Goal: Task Accomplishment & Management: Complete application form

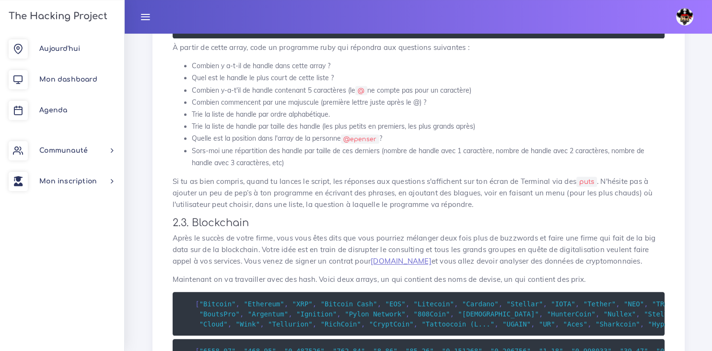
scroll to position [446, 0]
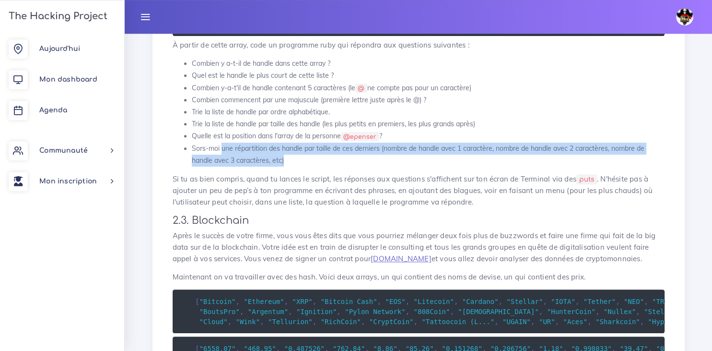
drag, startPoint x: 287, startPoint y: 166, endPoint x: 221, endPoint y: 154, distance: 67.3
click at [221, 154] on li "Sors-moi une répartition des handle par taille de ces derniers (nombre de handl…" at bounding box center [428, 154] width 473 height 24
copy li "une répartition des handle par taille de ces derniers (nombre de handle avec 1 …"
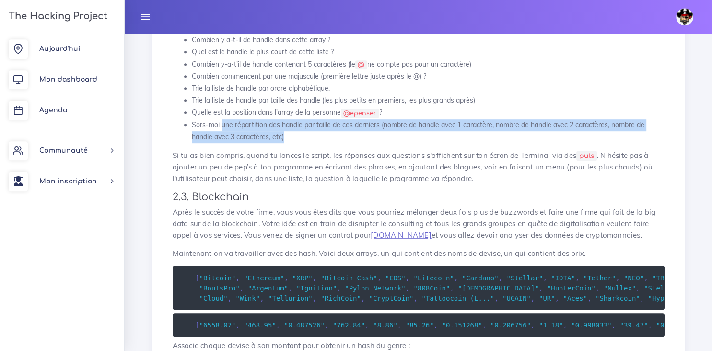
scroll to position [470, 0]
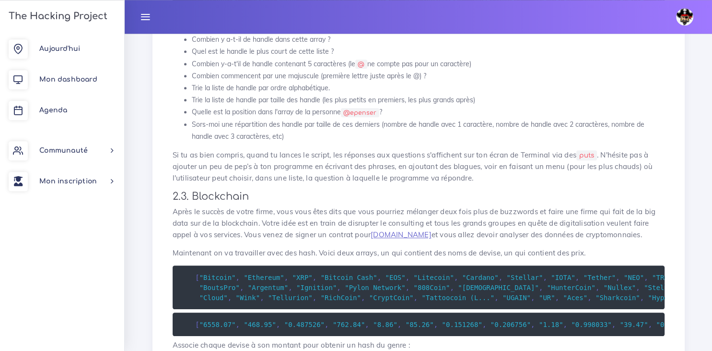
click at [309, 139] on li "Sors-moi une répartition des handle par taille de ces derniers (nombre de handl…" at bounding box center [428, 130] width 473 height 24
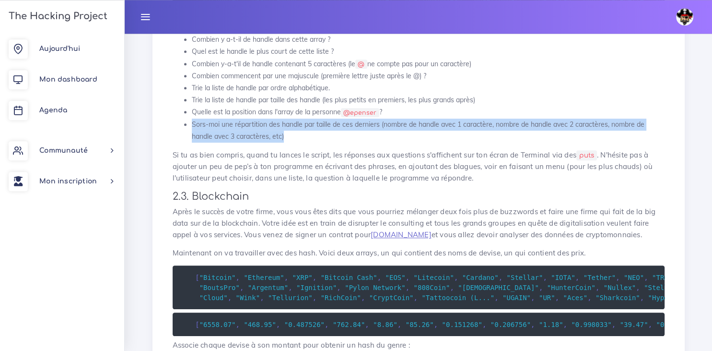
drag, startPoint x: 290, startPoint y: 140, endPoint x: 191, endPoint y: 124, distance: 100.5
click at [192, 124] on li "Sors-moi une répartition des handle par taille de ces derniers (nombre de handl…" at bounding box center [428, 130] width 473 height 24
copy li "Sors-moi une répartition des handle par taille de ces derniers (nombre de handl…"
click at [428, 248] on div "Data scientist Tu vas effectuer le projet du jour : manipuler de la donnée 1. I…" at bounding box center [419, 96] width 512 height 910
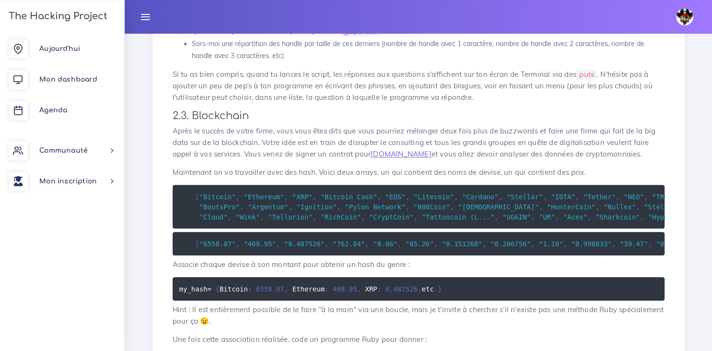
scroll to position [550, 0]
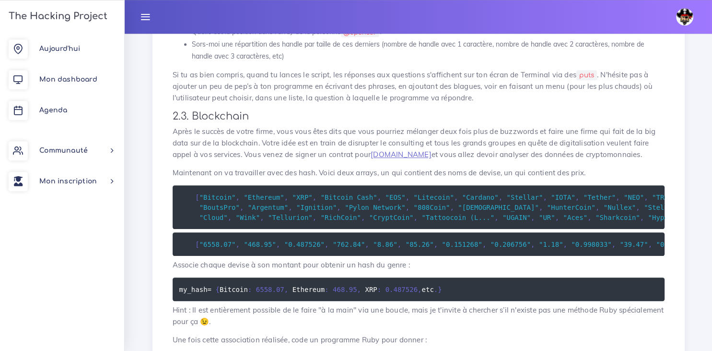
click at [256, 200] on span ""Ethereum"" at bounding box center [264, 197] width 40 height 8
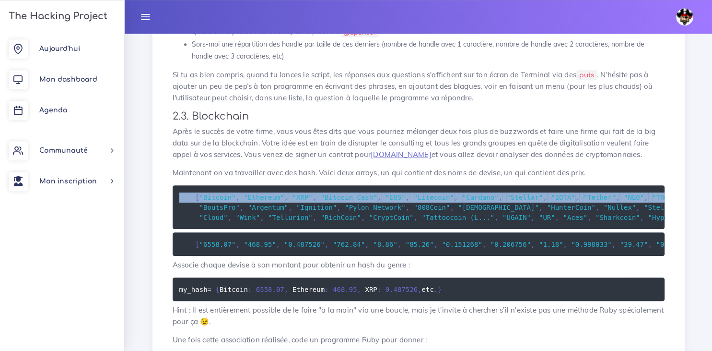
click at [256, 200] on span ""Ethereum"" at bounding box center [264, 197] width 40 height 8
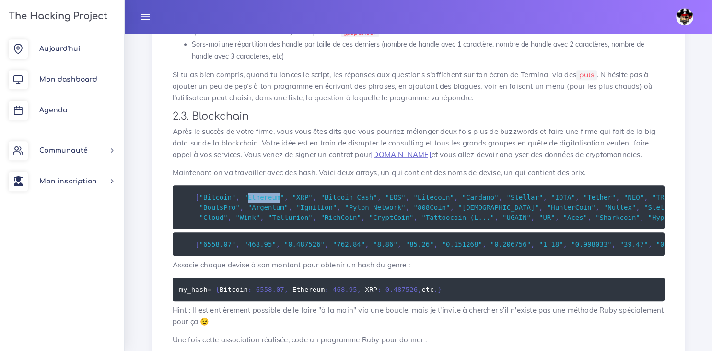
click at [256, 200] on span ""Ethereum"" at bounding box center [264, 197] width 40 height 8
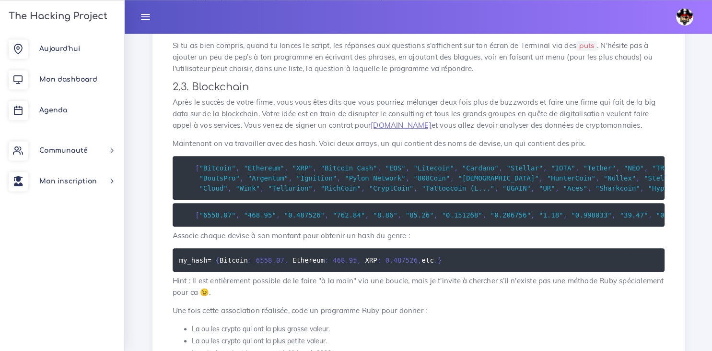
scroll to position [581, 0]
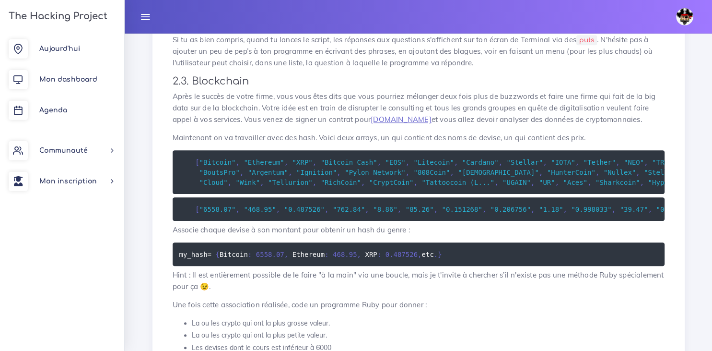
scroll to position [584, 0]
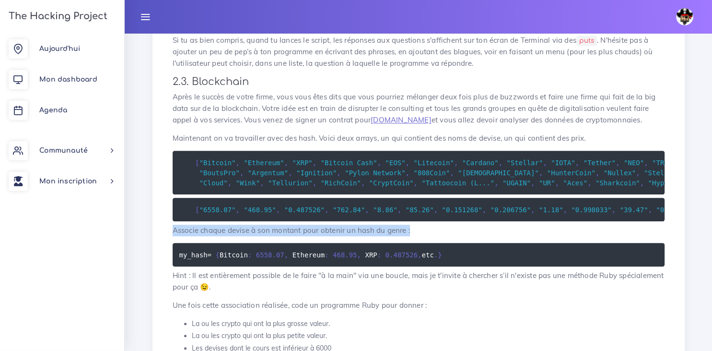
drag, startPoint x: 410, startPoint y: 236, endPoint x: 173, endPoint y: 231, distance: 237.0
click at [173, 231] on p "Associe chaque devise à son montant pour obtenir un hash du genre :" at bounding box center [419, 230] width 492 height 12
copy p "Associe chaque devise à son montant pour obtenir un hash du genre :"
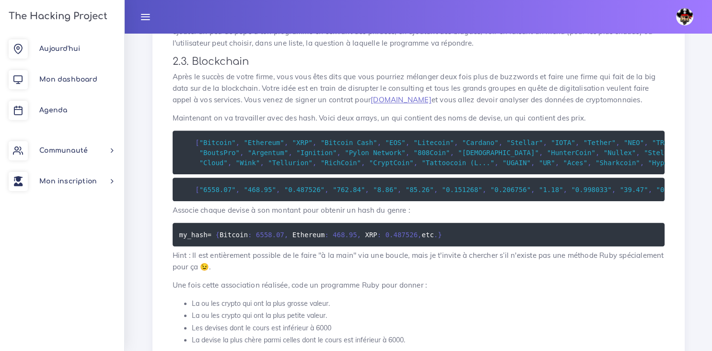
scroll to position [605, 0]
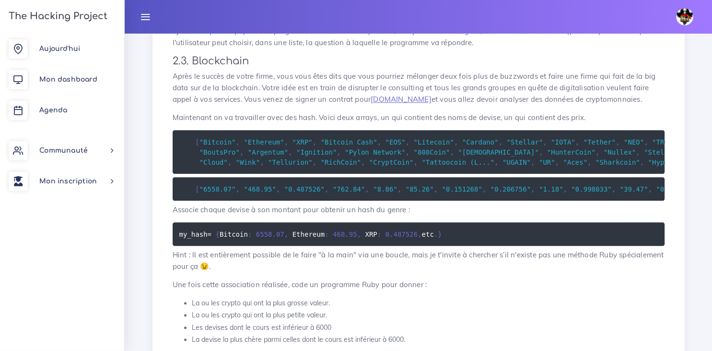
click at [539, 188] on span ""1.18"" at bounding box center [551, 189] width 24 height 8
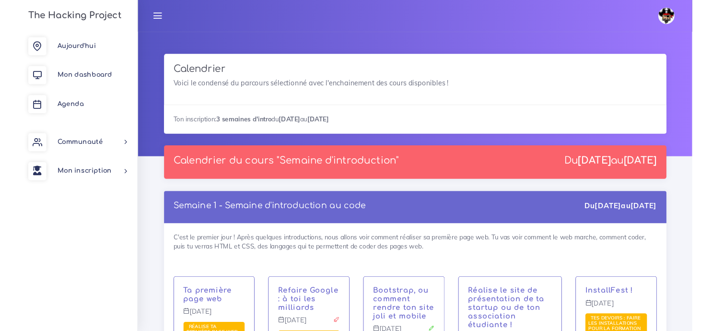
scroll to position [636, 0]
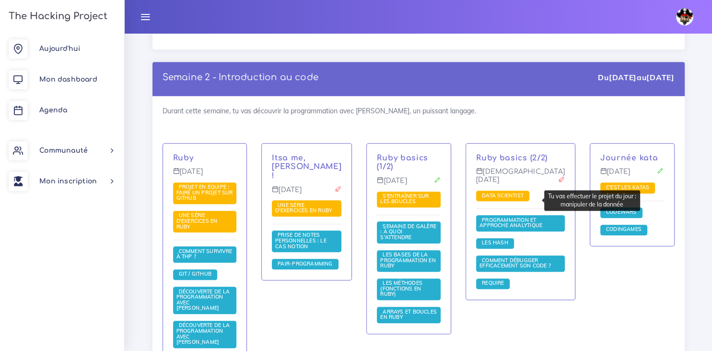
click at [513, 199] on span "Data scientist" at bounding box center [503, 195] width 47 height 7
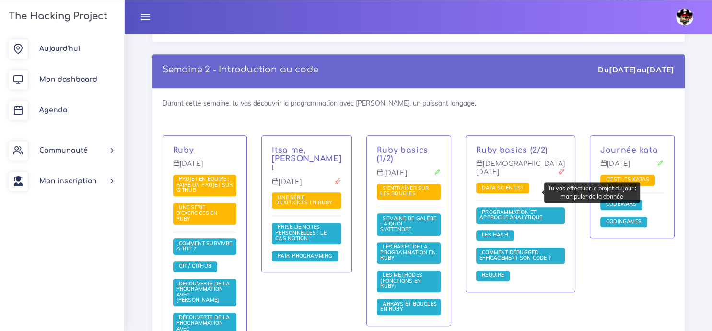
scroll to position [646, 0]
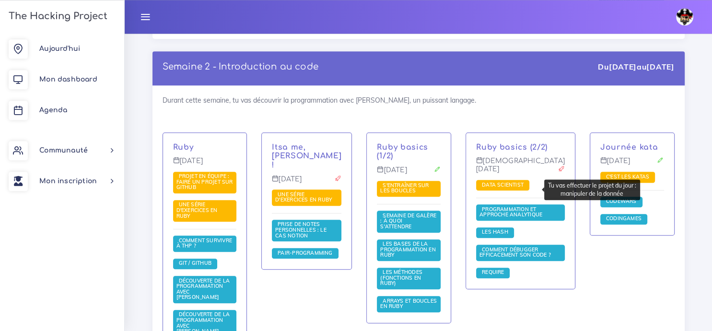
click at [501, 188] on span "Data scientist" at bounding box center [503, 184] width 47 height 7
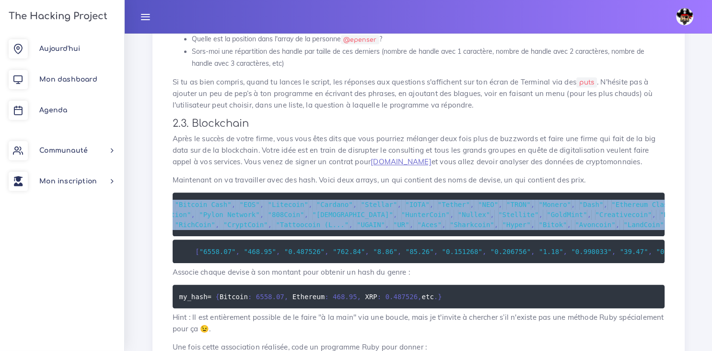
scroll to position [0, 163]
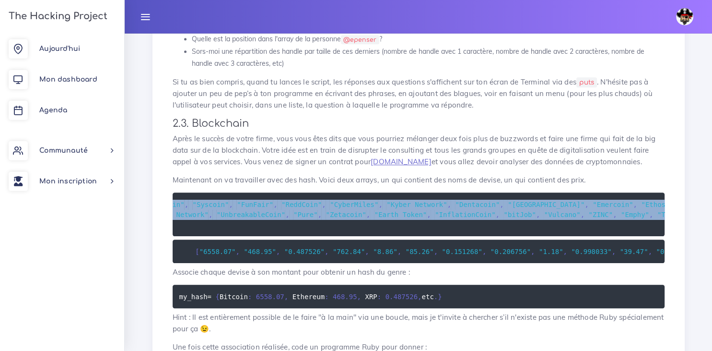
drag, startPoint x: 195, startPoint y: 205, endPoint x: 686, endPoint y: 226, distance: 491.6
click at [665, 226] on pre "[ "Bitcoin" , "Ethereum" , "XRP" , "Bitcoin Cash" , "EOS" , "Litecoin" , "Carda…" at bounding box center [419, 214] width 492 height 44
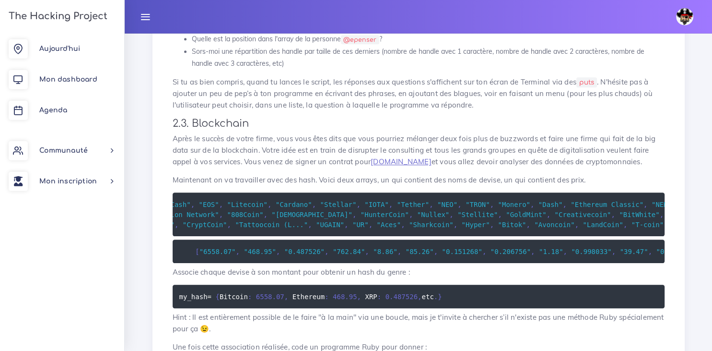
scroll to position [0, 0]
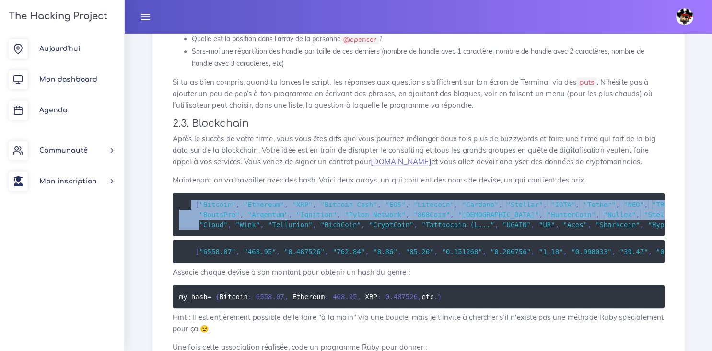
drag, startPoint x: 196, startPoint y: 231, endPoint x: 191, endPoint y: 203, distance: 27.8
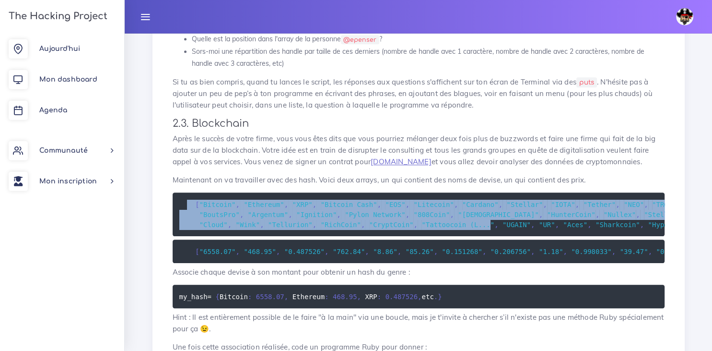
drag, startPoint x: 188, startPoint y: 205, endPoint x: 464, endPoint y: 222, distance: 276.8
click at [464, 222] on span ""Tattoocoin (L..."" at bounding box center [458, 224] width 73 height 8
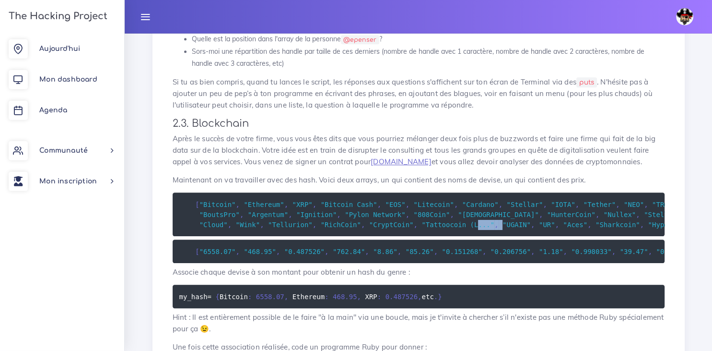
click at [464, 222] on span ""Tattoocoin (L..."" at bounding box center [458, 224] width 73 height 8
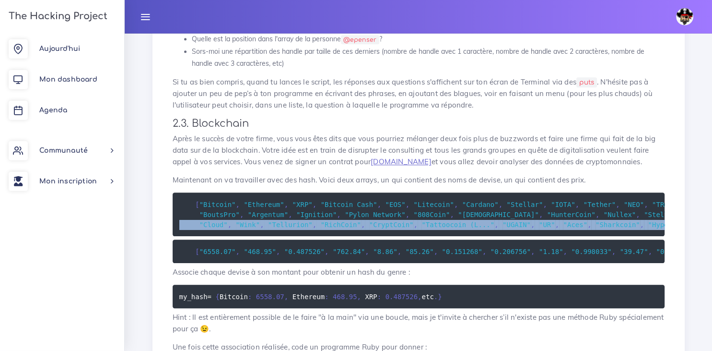
click at [464, 222] on span ""Tattoocoin (L..."" at bounding box center [458, 224] width 73 height 8
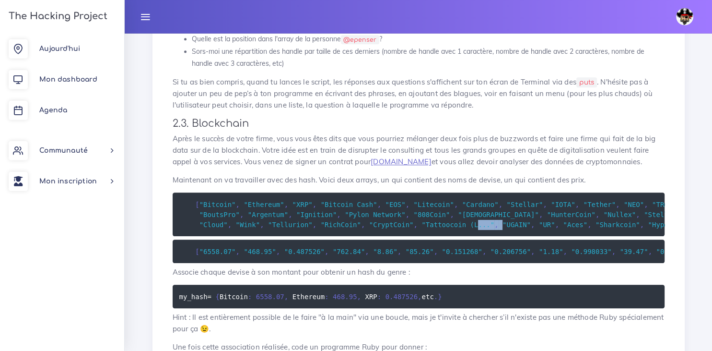
click at [464, 222] on span ""Tattoocoin (L..."" at bounding box center [458, 224] width 73 height 8
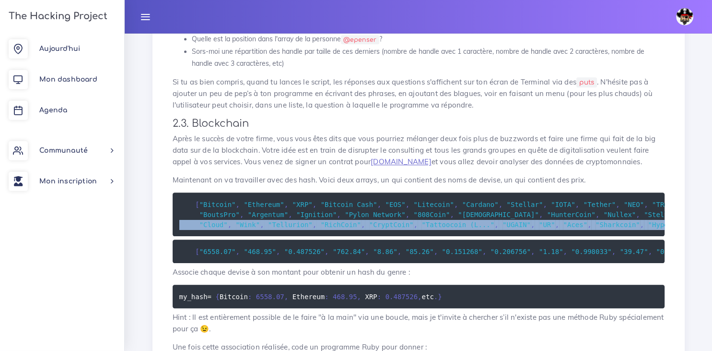
click at [464, 222] on span ""Tattoocoin (L..."" at bounding box center [458, 224] width 73 height 8
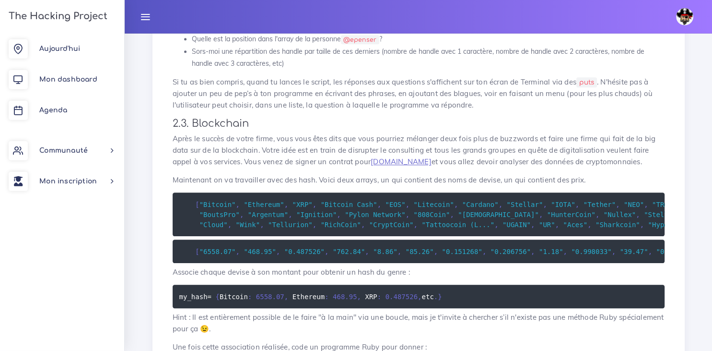
click at [458, 218] on span ""[DEMOGRAPHIC_DATA]"" at bounding box center [498, 214] width 81 height 8
click at [436, 228] on span ""Tattoocoin (L..."" at bounding box center [458, 224] width 73 height 8
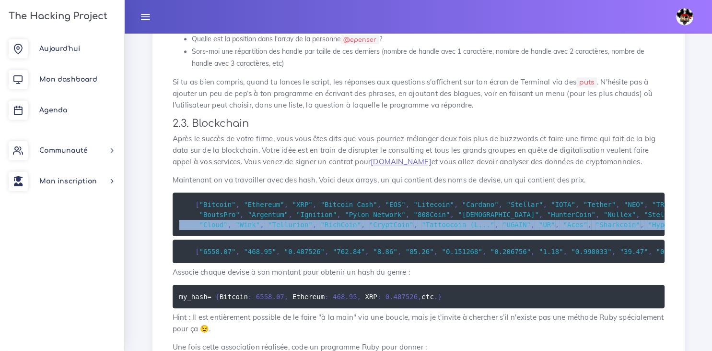
click at [436, 228] on span ""Tattoocoin (L..."" at bounding box center [458, 224] width 73 height 8
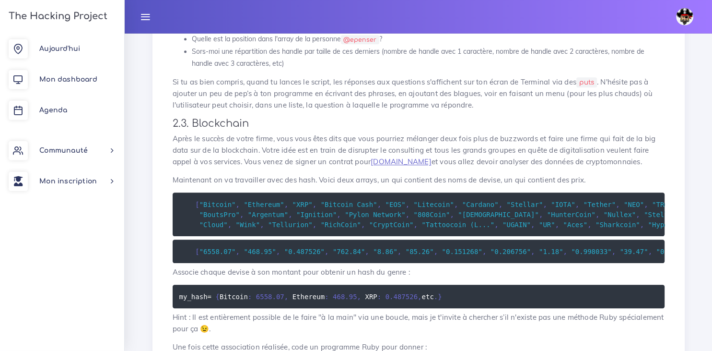
click at [436, 228] on span ""Tattoocoin (L..."" at bounding box center [458, 224] width 73 height 8
click at [446, 228] on span ""Tattoocoin (L..."" at bounding box center [458, 224] width 73 height 8
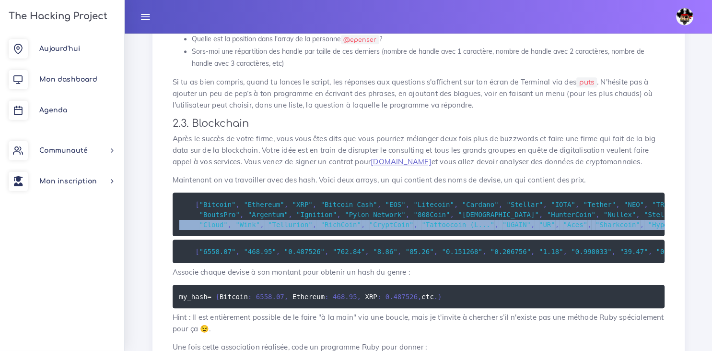
click at [446, 228] on span ""Tattoocoin (L..."" at bounding box center [458, 224] width 73 height 8
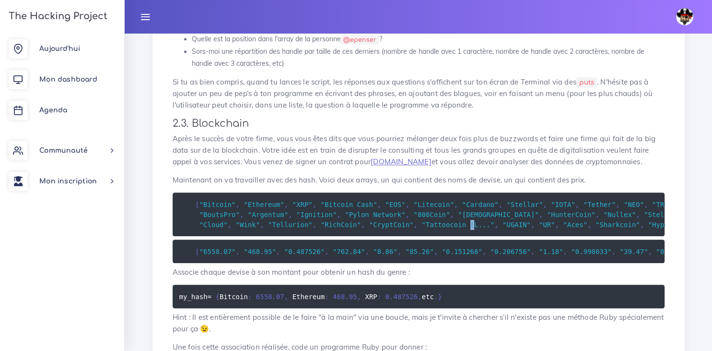
click at [446, 228] on span ""Tattoocoin (L..."" at bounding box center [458, 224] width 73 height 8
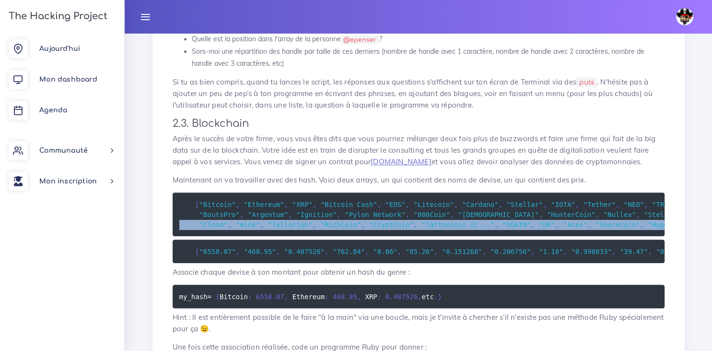
click at [446, 228] on span ""Tattoocoin (L..."" at bounding box center [458, 224] width 73 height 8
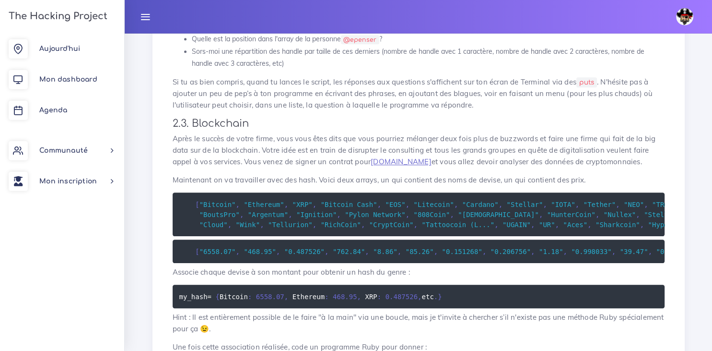
click at [236, 224] on span ""Wink"" at bounding box center [248, 224] width 24 height 8
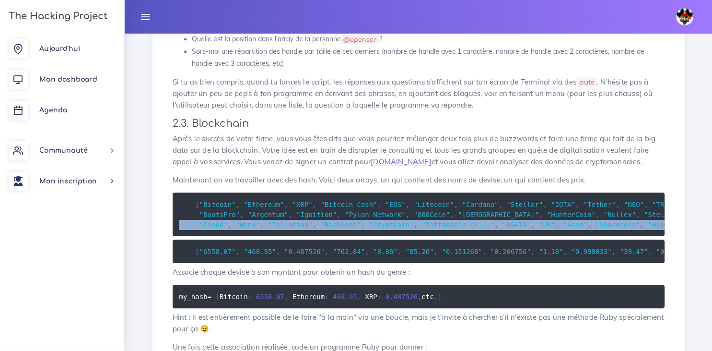
click at [236, 224] on span ""Wink"" at bounding box center [248, 224] width 24 height 8
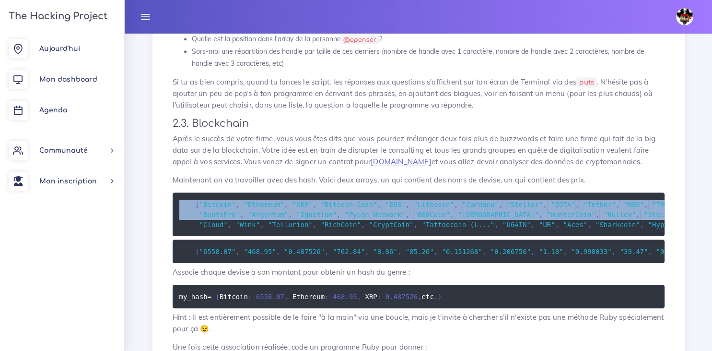
copy div "[ "Bitcoin" , "Ethereum" , "XRP" , "Bitcoin Cash" , "EOS" , "Litecoin" , "Carda…"
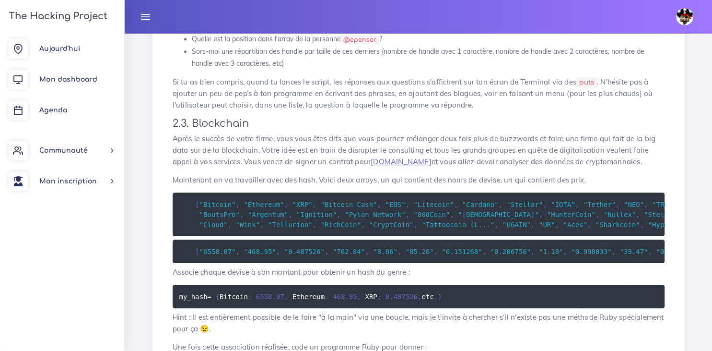
click at [236, 224] on span ""Wink"" at bounding box center [248, 224] width 24 height 8
click at [369, 228] on span ""CryptCoin"" at bounding box center [391, 224] width 45 height 8
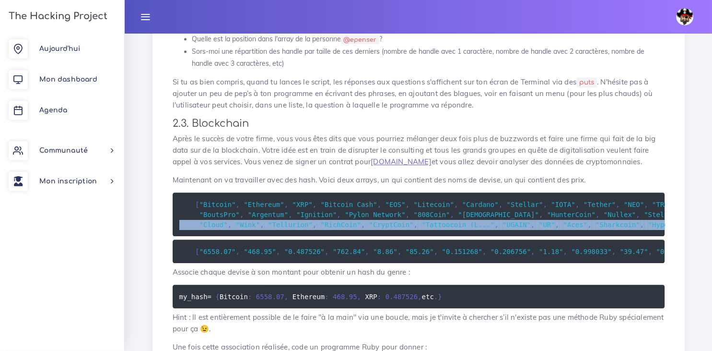
click at [369, 228] on span ""CryptCoin"" at bounding box center [391, 224] width 45 height 8
copy code ""Cloud" , "Wink" , "Tellurion" , "RichCoin" , "CryptCoin" , "Tattoocoin (L..." …"
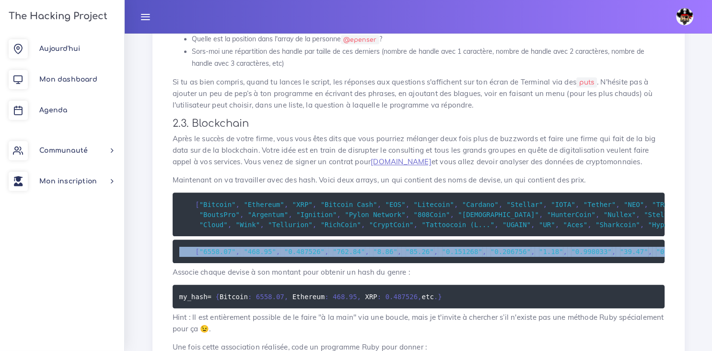
copy code "[ "6558.07" , "468.95" , "0.487526" , "762.84" , "8.86" , "85.26" , "0.151268" …"
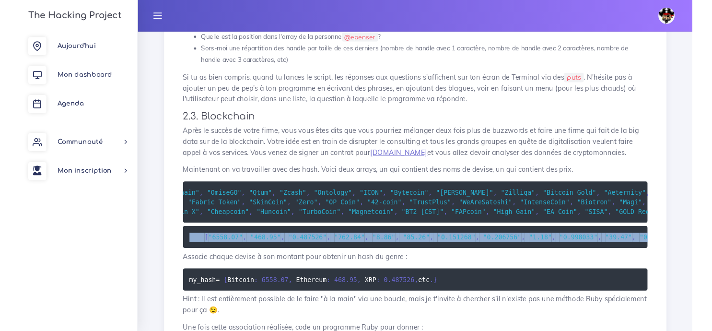
scroll to position [0, 783]
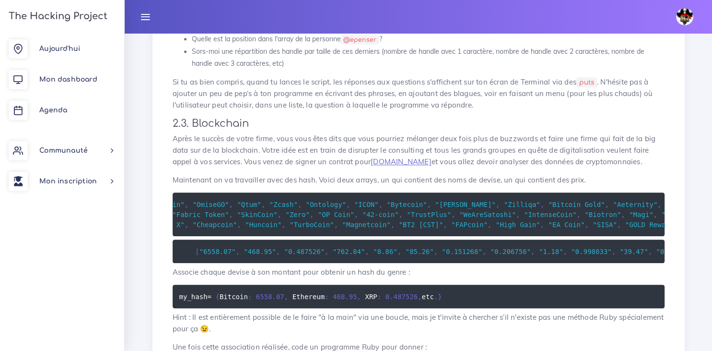
click at [524, 217] on span ""IntenseCoin"" at bounding box center [550, 214] width 53 height 8
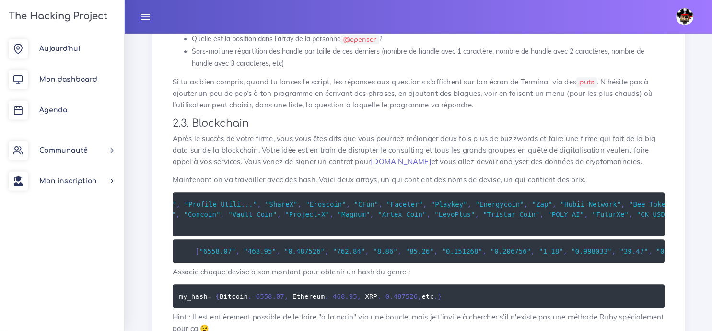
scroll to position [0, 28216]
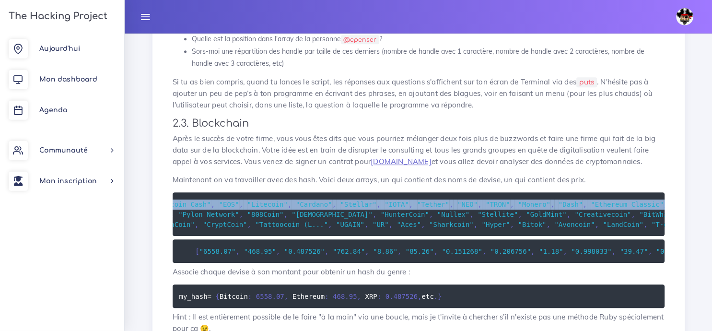
scroll to position [0, 0]
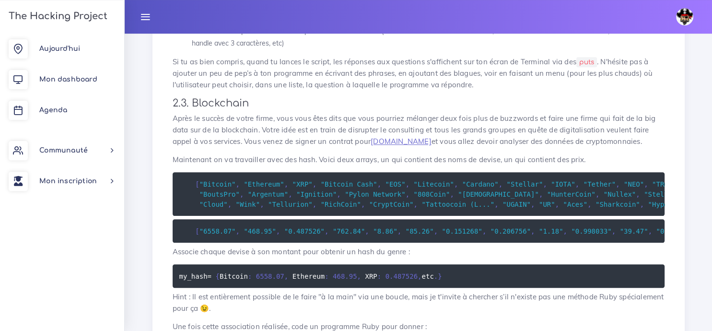
scroll to position [563, 0]
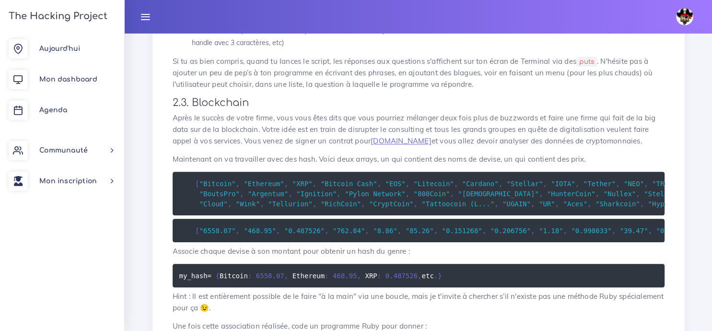
click at [221, 187] on span ""Bitcoin"" at bounding box center [218, 183] width 36 height 8
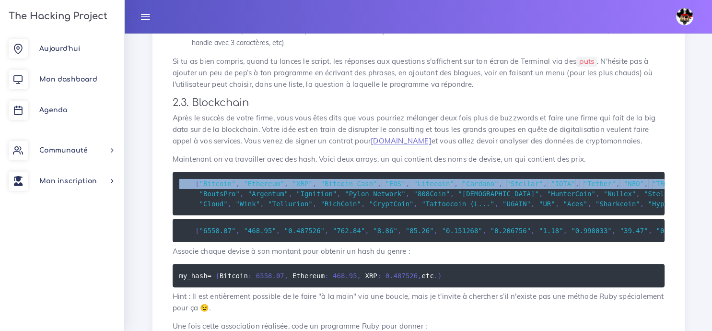
click at [221, 187] on span ""Bitcoin"" at bounding box center [218, 183] width 36 height 8
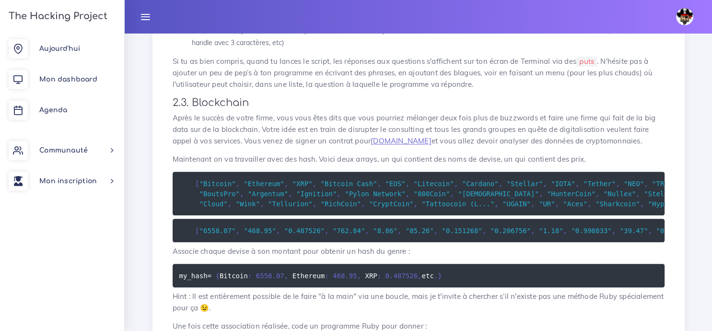
click at [274, 196] on span ""Argentum"" at bounding box center [268, 193] width 40 height 8
click at [236, 183] on span "," at bounding box center [238, 183] width 4 height 8
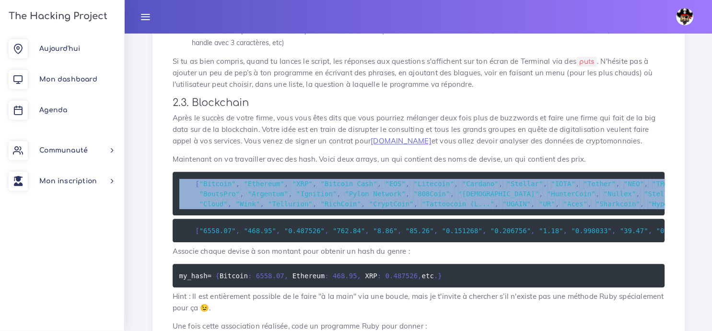
copy code "[ "Bitcoin" , "Ethereum" , "XRP" , "Bitcoin Cash" , "EOS" , "Litecoin" , "Carda…"
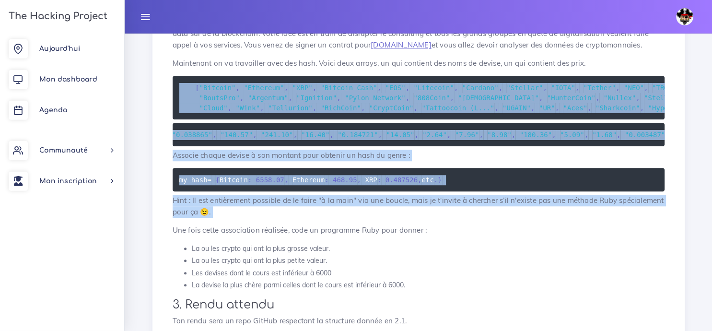
scroll to position [664, 0]
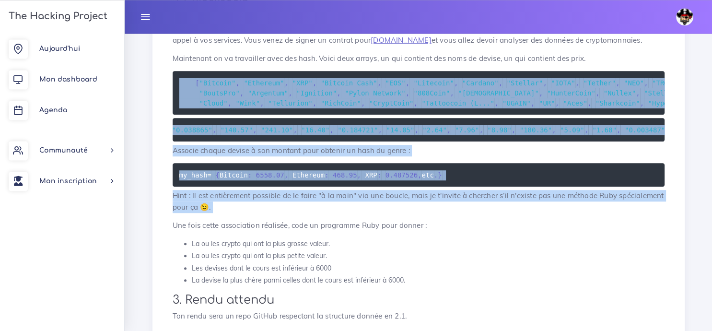
click at [235, 178] on span "Bitcoin" at bounding box center [234, 175] width 28 height 8
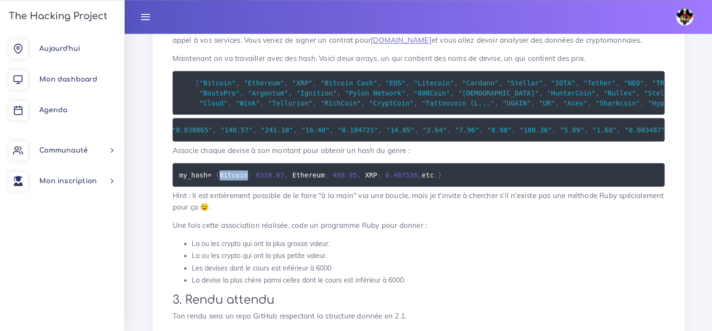
click at [235, 178] on span "Bitcoin" at bounding box center [234, 175] width 28 height 8
click at [221, 129] on span ""140.57"" at bounding box center [237, 130] width 32 height 8
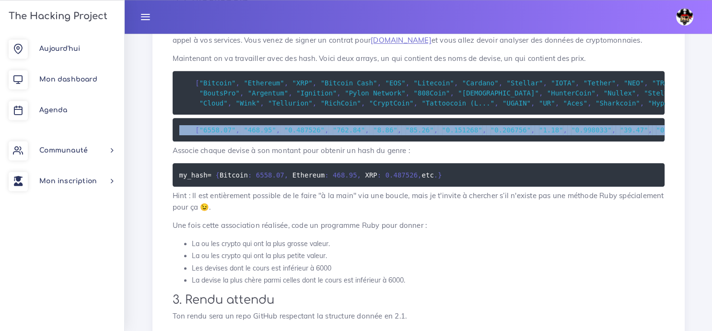
copy code "[ "6558.07" , "468.95" , "0.487526" , "762.84" , "8.86" , "85.26" , "0.151268" …"
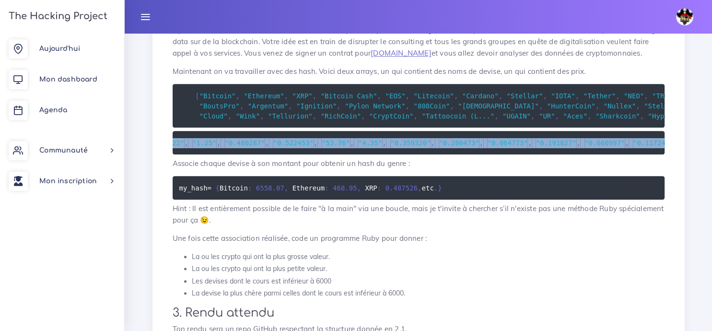
scroll to position [0, 0]
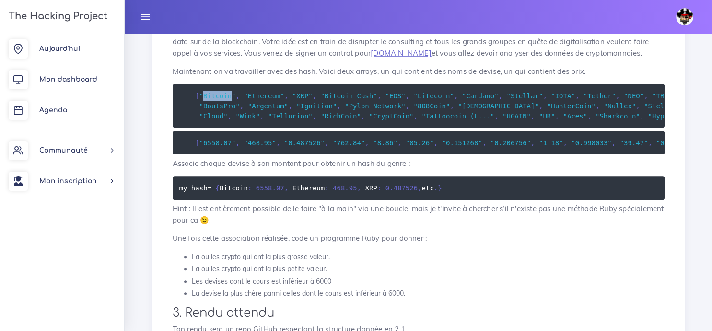
drag, startPoint x: 228, startPoint y: 97, endPoint x: 201, endPoint y: 95, distance: 26.4
click at [201, 95] on span ""Bitcoin"" at bounding box center [218, 96] width 36 height 8
copy span "Bitcoin"
drag, startPoint x: 328, startPoint y: 258, endPoint x: 189, endPoint y: 258, distance: 138.6
click at [192, 258] on li "La ou les crypto qui ont la plus grosse valeur." at bounding box center [428, 257] width 473 height 12
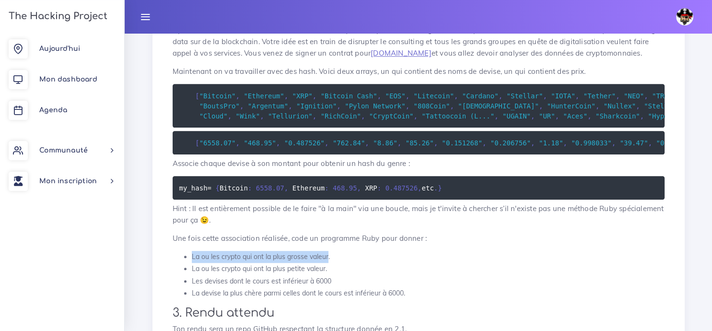
copy li "La ou les crypto qui ont la plus grosse valeur"
click at [413, 319] on h2 "3. Rendu attendu" at bounding box center [419, 313] width 492 height 14
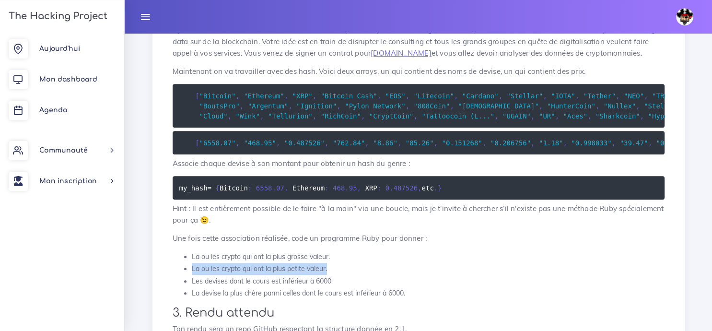
drag, startPoint x: 329, startPoint y: 273, endPoint x: 191, endPoint y: 272, distance: 137.7
click at [192, 272] on li "La ou les crypto qui ont la plus petite valeur." at bounding box center [428, 269] width 473 height 12
copy li "La ou les crypto qui ont la plus petite valeur."
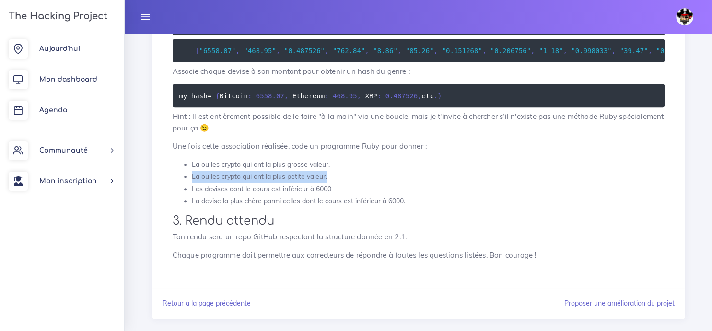
scroll to position [745, 0]
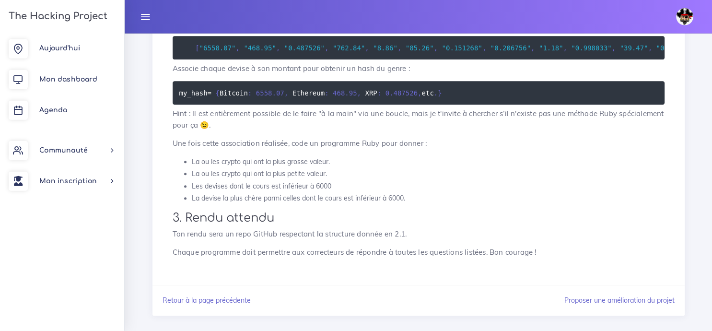
click at [331, 186] on li "Les devises dont le cours est inférieur à 6000" at bounding box center [428, 187] width 473 height 12
drag, startPoint x: 331, startPoint y: 186, endPoint x: 193, endPoint y: 192, distance: 138.3
click at [193, 192] on li "Les devises dont le cours est inférieur à 6000" at bounding box center [428, 187] width 473 height 12
copy li "Les devises dont le cours est inférieur à 6000"
click at [408, 203] on li "La devise la plus chère parmi celles dont le cours est inférieur à 6000." at bounding box center [428, 199] width 473 height 12
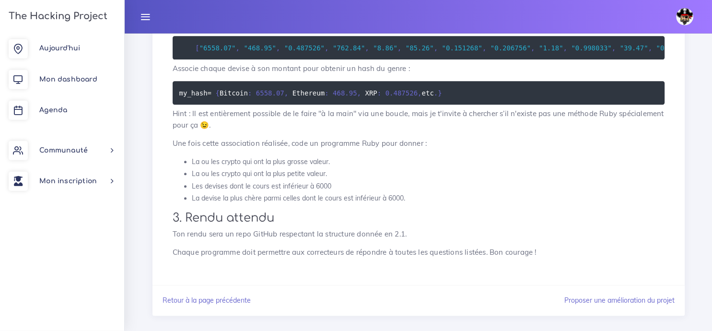
click at [407, 202] on li "La devise la plus chère parmi celles dont le cours est inférieur à 6000." at bounding box center [428, 199] width 473 height 12
drag, startPoint x: 404, startPoint y: 201, endPoint x: 347, endPoint y: 210, distance: 58.2
click at [402, 240] on p "Ton rendu sera un repo GitHub respectant la structure donnée en 2.1." at bounding box center [419, 235] width 492 height 12
drag, startPoint x: 404, startPoint y: 240, endPoint x: 171, endPoint y: 237, distance: 232.6
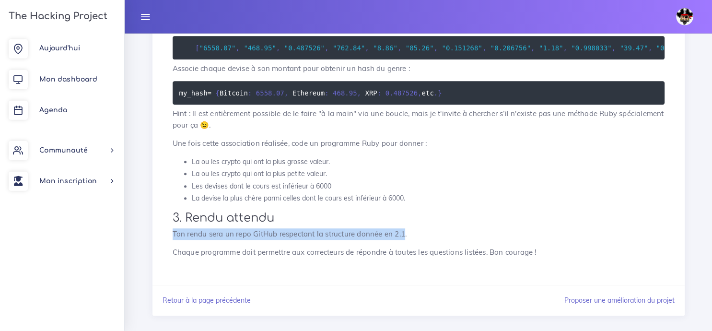
copy p "Ton rendu sera un repo GitHub respectant la structure donnée en 2.1"
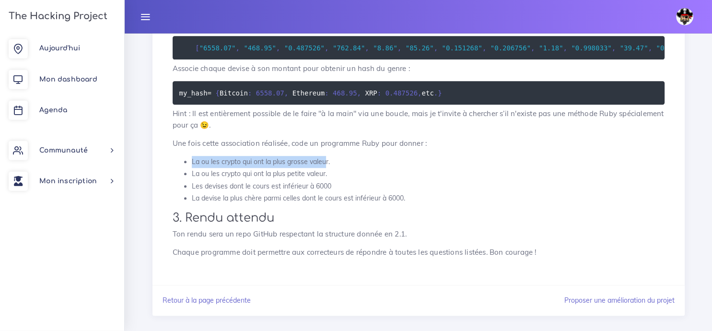
drag, startPoint x: 326, startPoint y: 165, endPoint x: 189, endPoint y: 165, distance: 136.7
click at [192, 165] on li "La ou les crypto qui ont la plus grosse valeur." at bounding box center [428, 162] width 473 height 12
copy li "La ou les crypto qui ont la plus grosse valeu"
click at [341, 161] on li "La ou les crypto qui ont la plus grosse valeur." at bounding box center [428, 162] width 473 height 12
drag, startPoint x: 327, startPoint y: 164, endPoint x: 189, endPoint y: 164, distance: 138.1
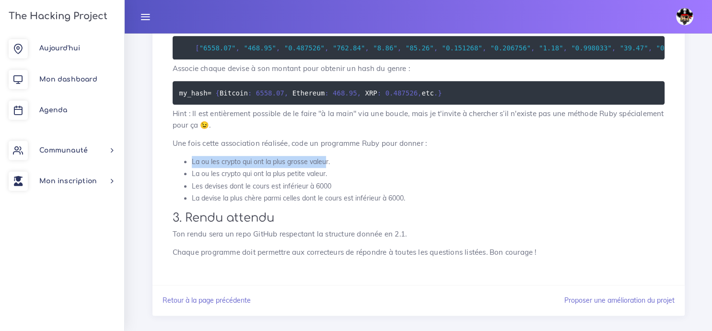
click at [192, 164] on li "La ou les crypto qui ont la plus grosse valeur." at bounding box center [428, 162] width 473 height 12
copy li "La ou les crypto qui ont la plus grosse valeu"
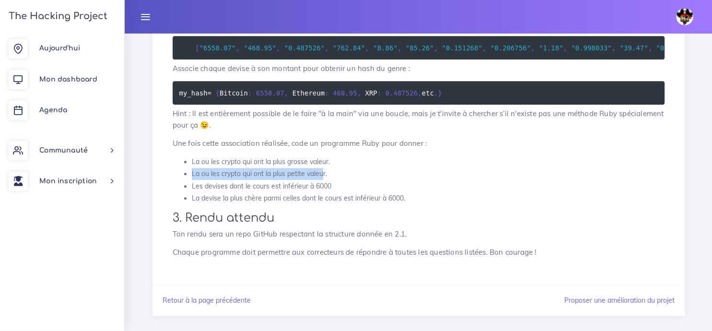
drag, startPoint x: 323, startPoint y: 178, endPoint x: 189, endPoint y: 180, distance: 133.8
click at [192, 180] on li "La ou les crypto qui ont la plus petite valeur." at bounding box center [428, 174] width 473 height 12
click at [328, 178] on li "La ou les crypto qui ont la plus petite valeur." at bounding box center [428, 174] width 473 height 12
drag, startPoint x: 325, startPoint y: 177, endPoint x: 187, endPoint y: 179, distance: 138.1
click at [192, 179] on li "La ou les crypto qui ont la plus petite valeur." at bounding box center [428, 174] width 473 height 12
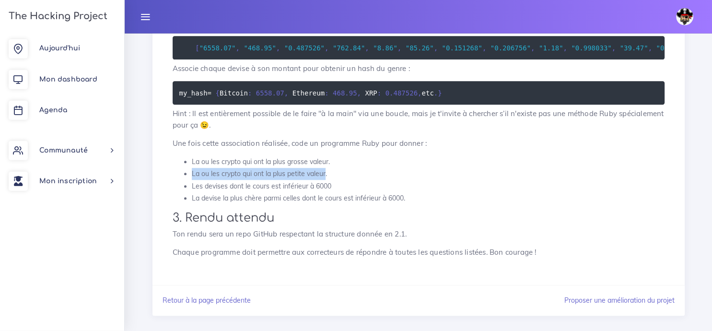
copy li "La ou les crypto qui ont la plus petite valeur"
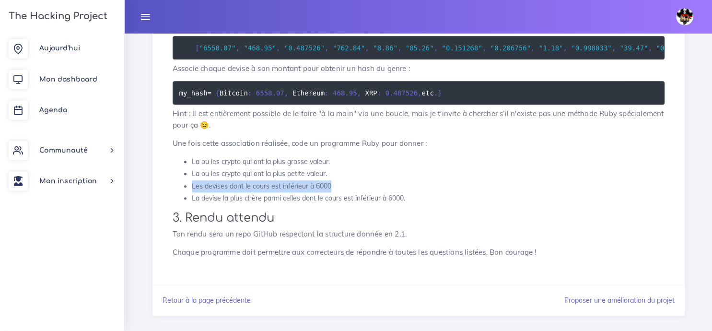
drag, startPoint x: 330, startPoint y: 190, endPoint x: 192, endPoint y: 192, distance: 138.2
click at [192, 192] on li "Les devises dont le cours est inférieur à 6000" at bounding box center [428, 187] width 473 height 12
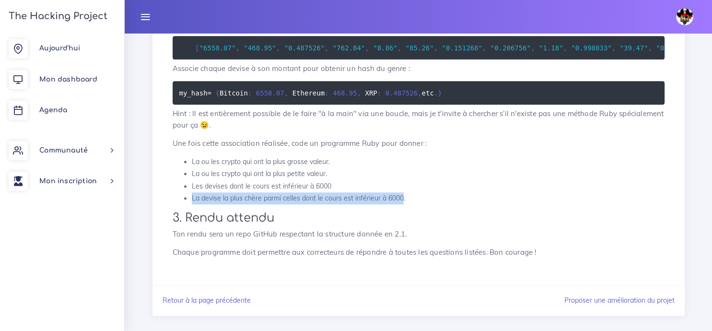
drag, startPoint x: 402, startPoint y: 200, endPoint x: 192, endPoint y: 204, distance: 210.1
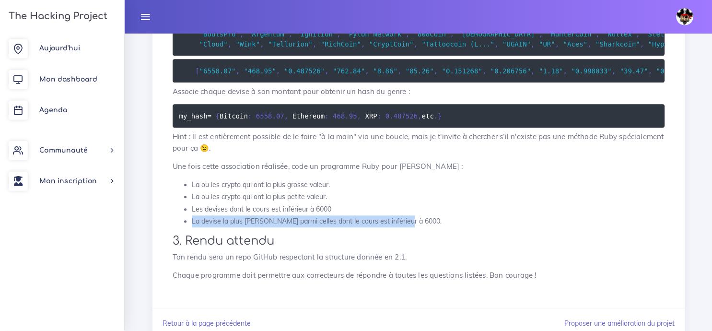
click li "La devise la plus chère parmi celles dont le cours est inférieur à 6000."
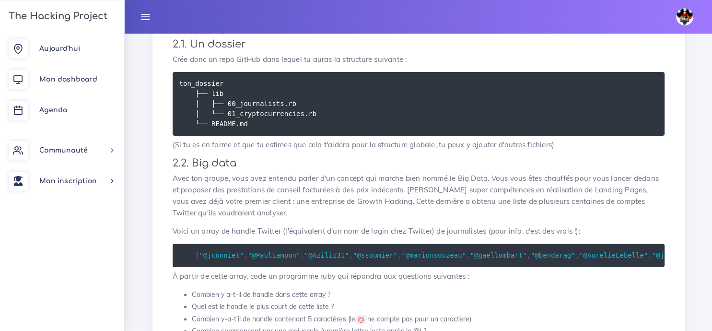
scroll to position [0, 0]
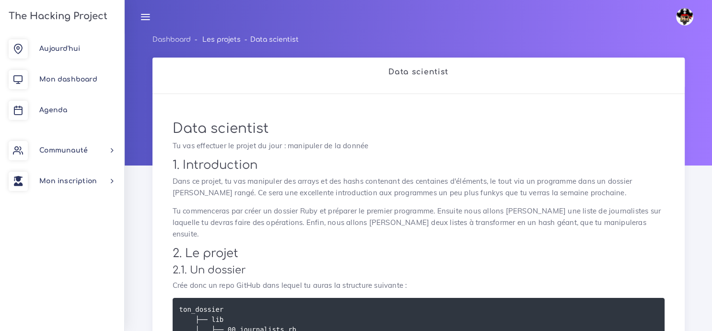
click link "Les projets"
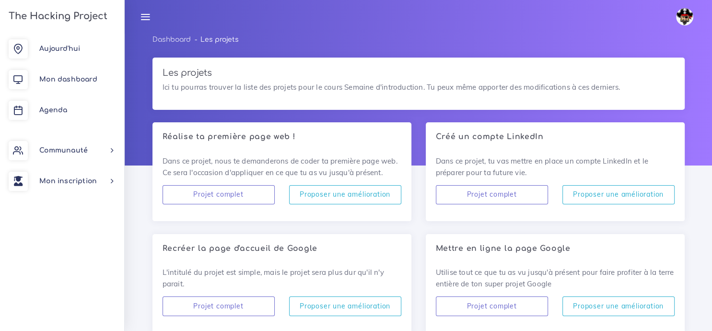
click at [144, 16] on icon at bounding box center [145, 17] width 11 height 11
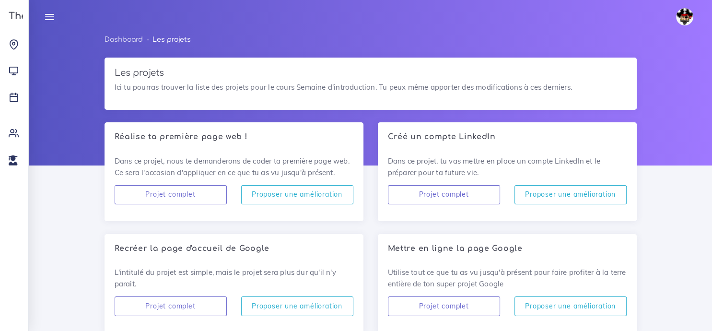
click at [50, 22] on icon at bounding box center [49, 17] width 11 height 11
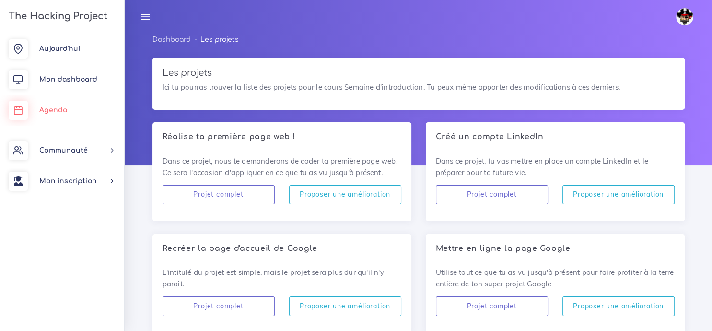
click at [59, 106] on link "Agenda" at bounding box center [62, 110] width 124 height 31
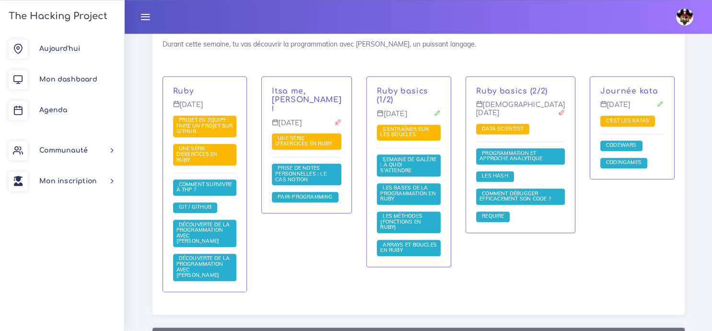
scroll to position [702, 0]
click at [507, 132] on span "Data scientist" at bounding box center [503, 128] width 47 height 7
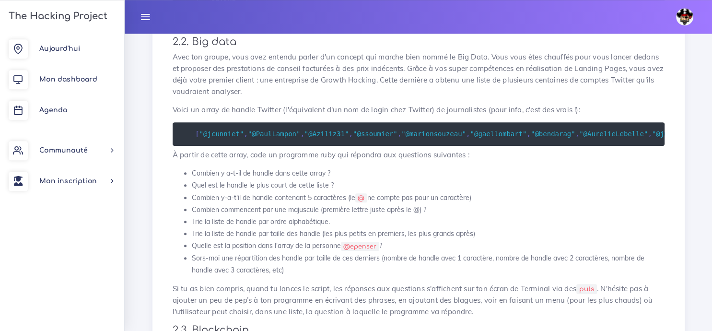
scroll to position [334, 0]
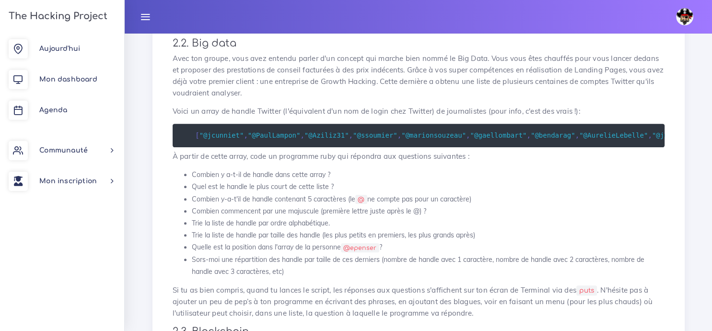
click at [149, 13] on icon at bounding box center [145, 17] width 11 height 11
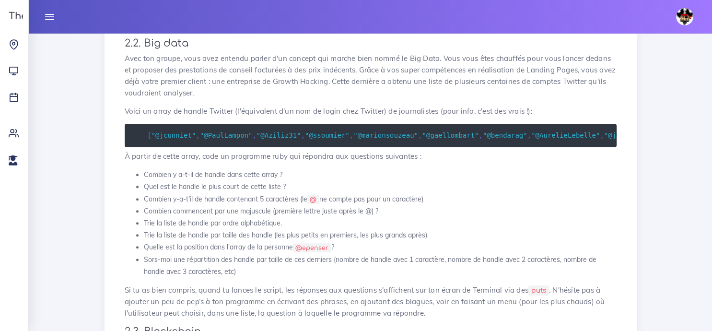
click at [51, 13] on icon at bounding box center [49, 17] width 11 height 11
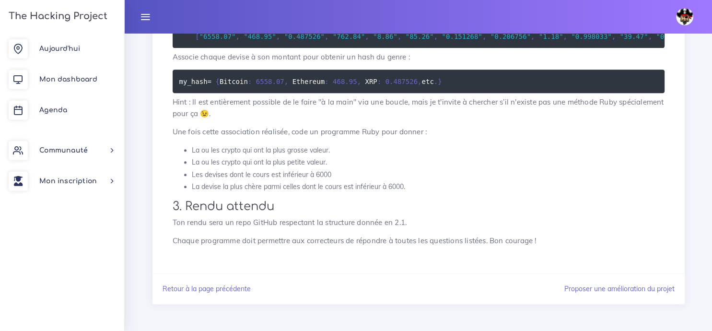
scroll to position [760, 0]
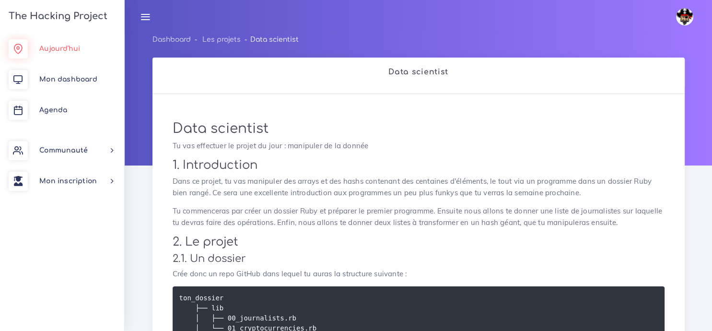
click at [78, 47] on span "Aujourd'hui" at bounding box center [59, 48] width 41 height 7
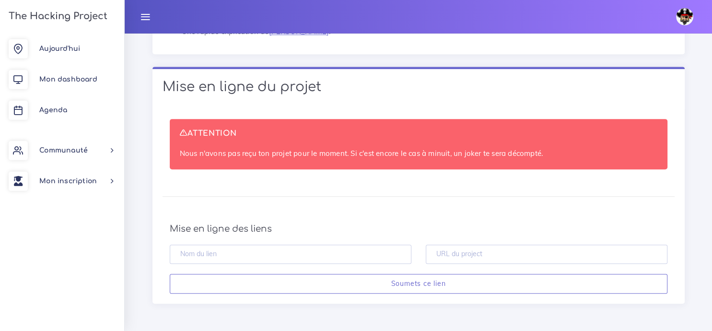
scroll to position [8025, 0]
click at [59, 112] on span "Agenda" at bounding box center [53, 109] width 28 height 7
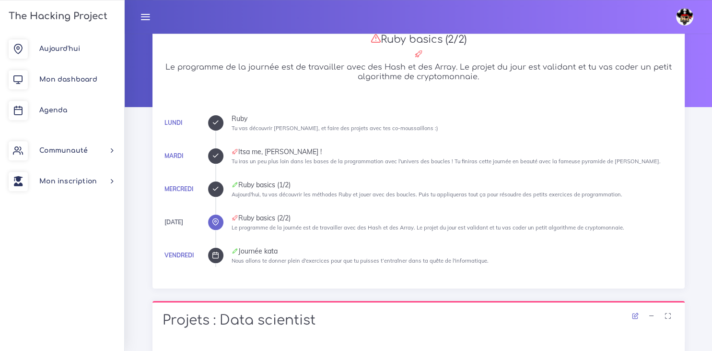
scroll to position [59, 0]
click at [56, 109] on span "Agenda" at bounding box center [53, 109] width 28 height 7
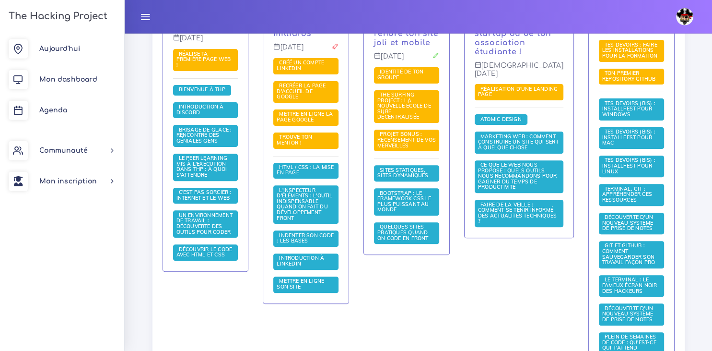
scroll to position [294, 0]
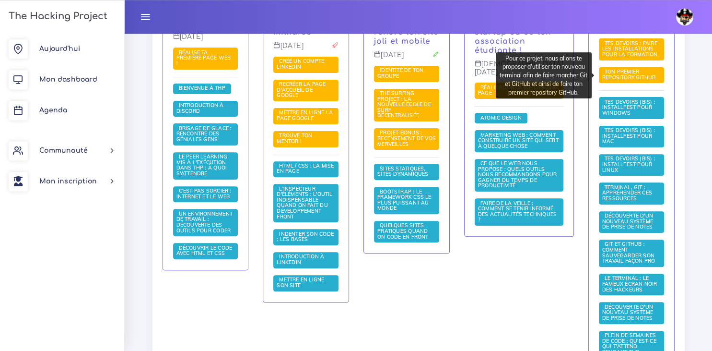
click at [626, 73] on span "Ton premier repository GitHub" at bounding box center [630, 74] width 56 height 12
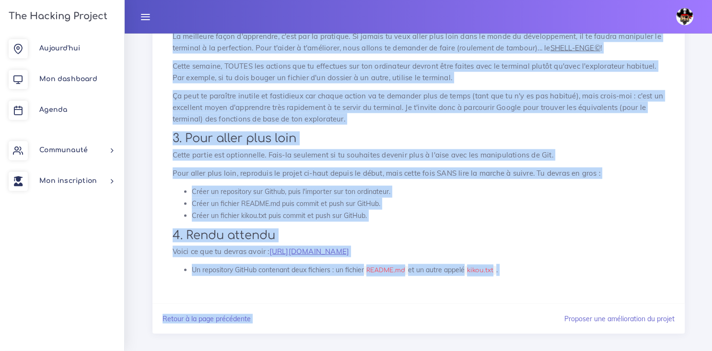
scroll to position [1815, 0]
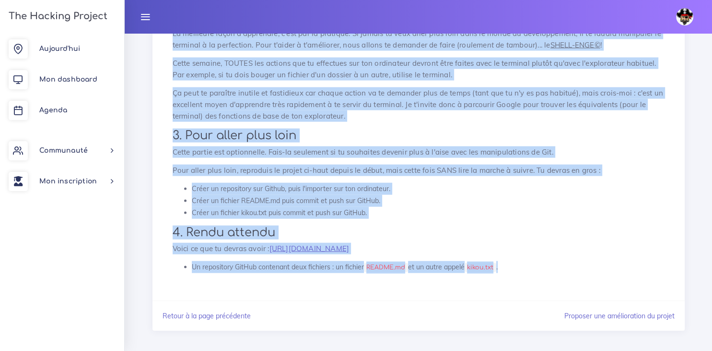
drag, startPoint x: 173, startPoint y: 117, endPoint x: 513, endPoint y: 272, distance: 373.9
copy div "Lor ipsumdo sitametcon AdiPis Elit se doeius, temp incidi ut laboreet d'magnaal…"
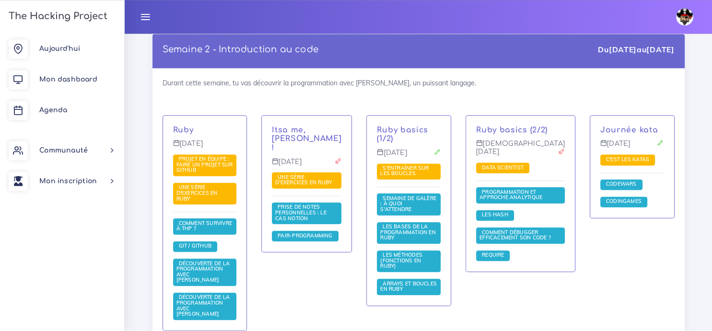
scroll to position [664, 0]
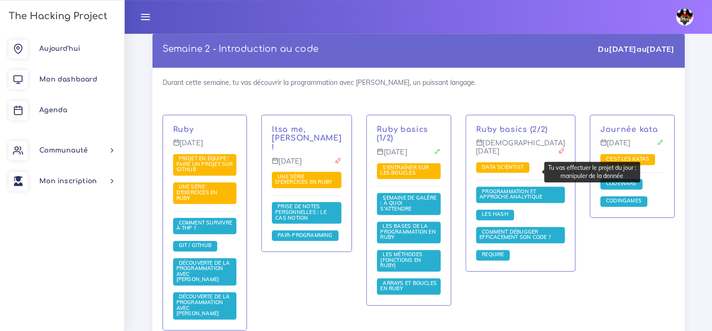
click at [504, 170] on span "Data scientist" at bounding box center [503, 167] width 47 height 7
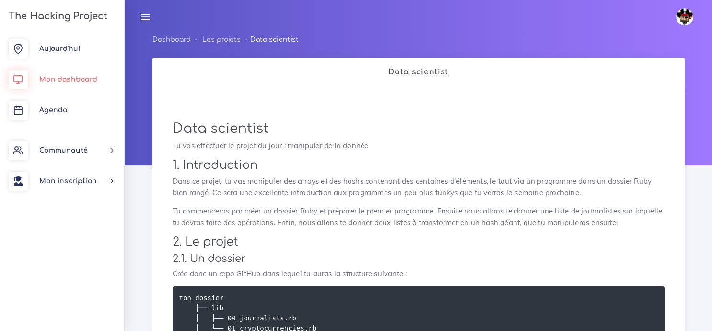
click at [72, 83] on span "Mon dashboard" at bounding box center [68, 79] width 58 height 7
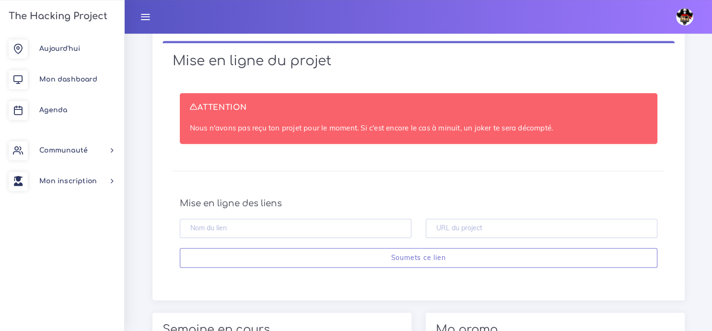
scroll to position [500, 0]
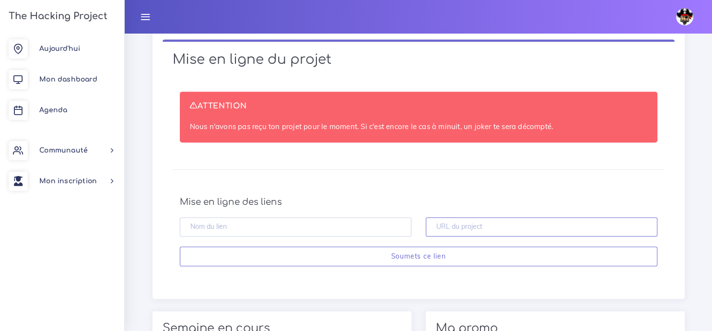
click at [471, 231] on input "text" at bounding box center [542, 227] width 232 height 20
paste input "[URL][DOMAIN_NAME]"
type input "[URL][DOMAIN_NAME]"
click at [326, 226] on input "text" at bounding box center [296, 227] width 232 height 20
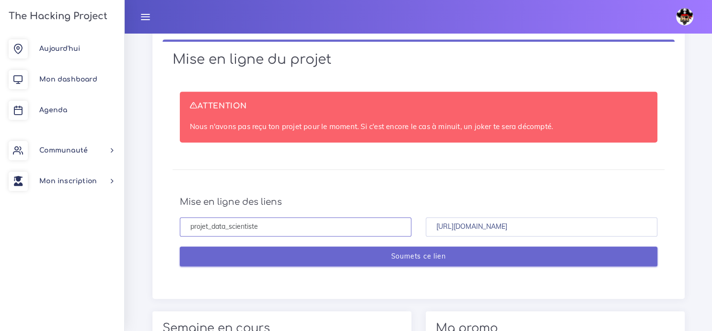
type input "projet_data_scientiste"
click at [417, 259] on input "Soumets ce lien" at bounding box center [419, 257] width 478 height 20
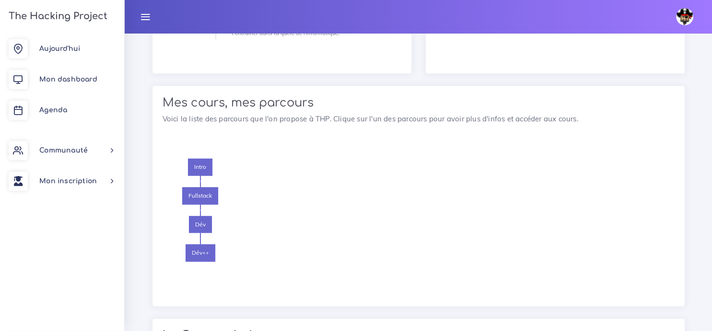
scroll to position [1454, 0]
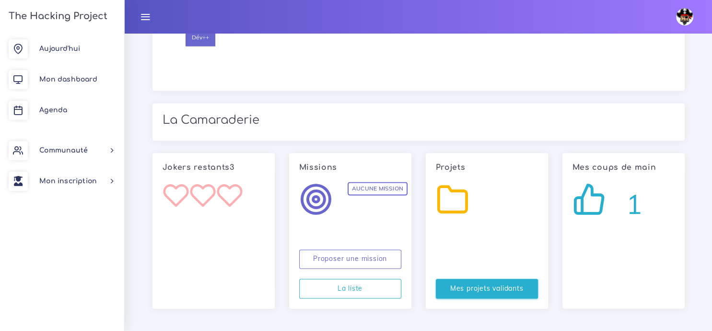
click at [454, 287] on link "Mes projets validants" at bounding box center [487, 289] width 102 height 20
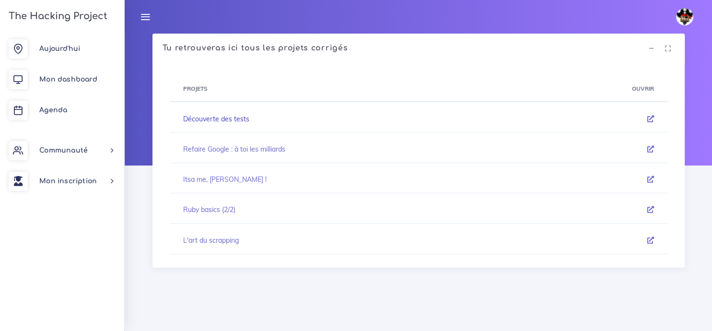
click at [220, 117] on link "Découverte des tests" at bounding box center [216, 119] width 66 height 9
click at [649, 119] on icon at bounding box center [650, 119] width 7 height 7
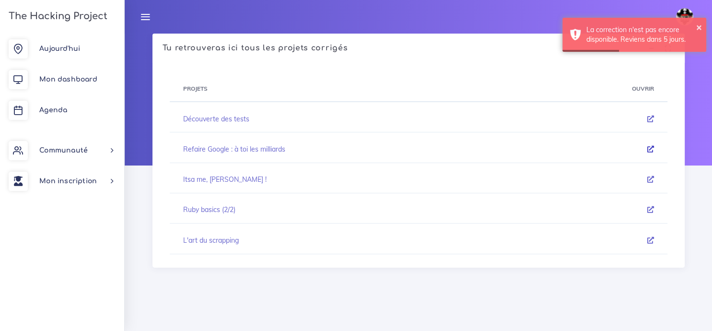
click at [650, 153] on link at bounding box center [650, 149] width 7 height 9
click at [650, 151] on icon at bounding box center [650, 149] width 7 height 7
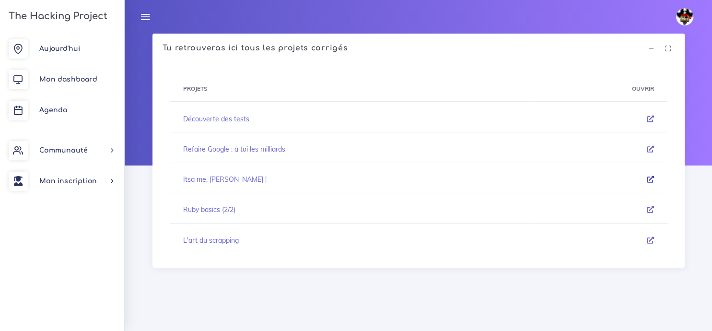
click at [649, 181] on icon at bounding box center [650, 179] width 7 height 7
click at [652, 212] on icon at bounding box center [650, 209] width 7 height 7
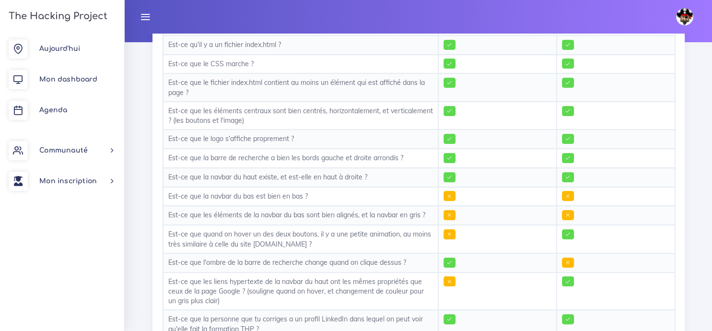
scroll to position [126, 0]
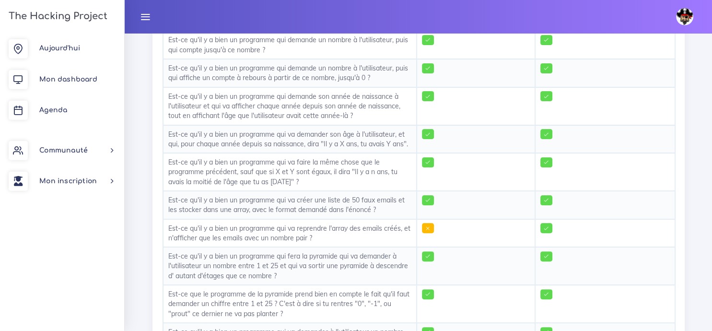
scroll to position [220, 0]
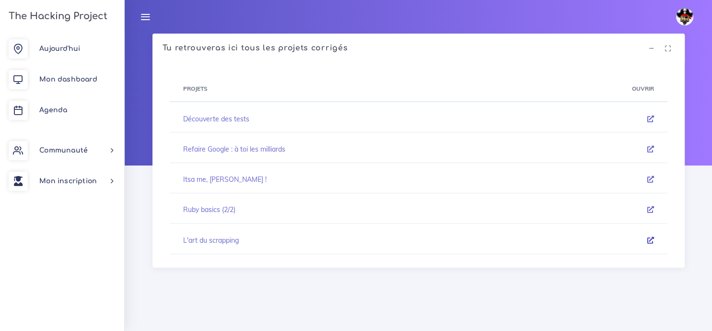
click at [649, 240] on icon at bounding box center [650, 240] width 7 height 7
click at [651, 120] on icon at bounding box center [650, 119] width 7 height 7
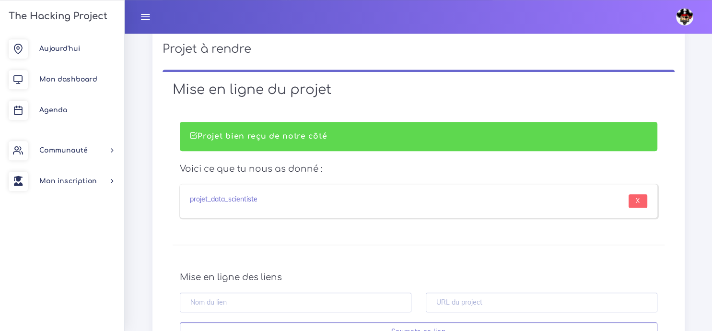
scroll to position [472, 0]
